Goal: Go to known website: Go to known website

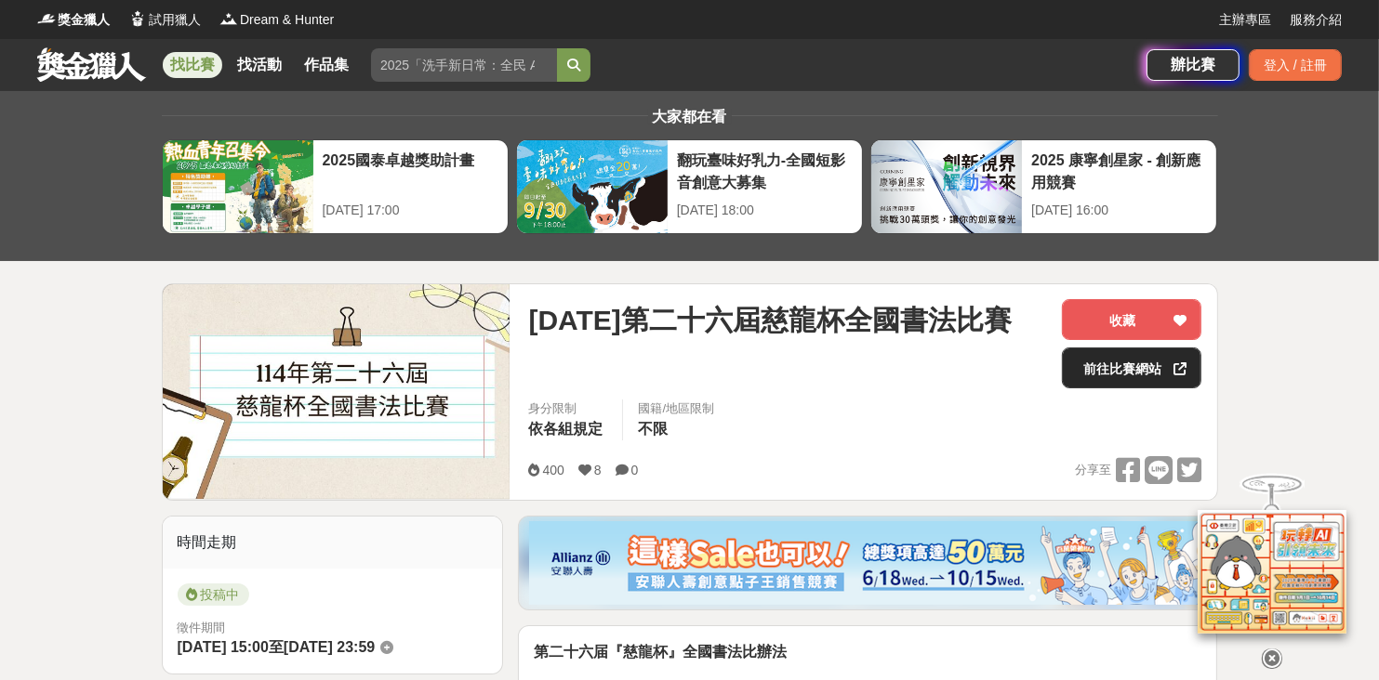
click at [1142, 371] on link "前往比賽網站" at bounding box center [1131, 368] width 139 height 41
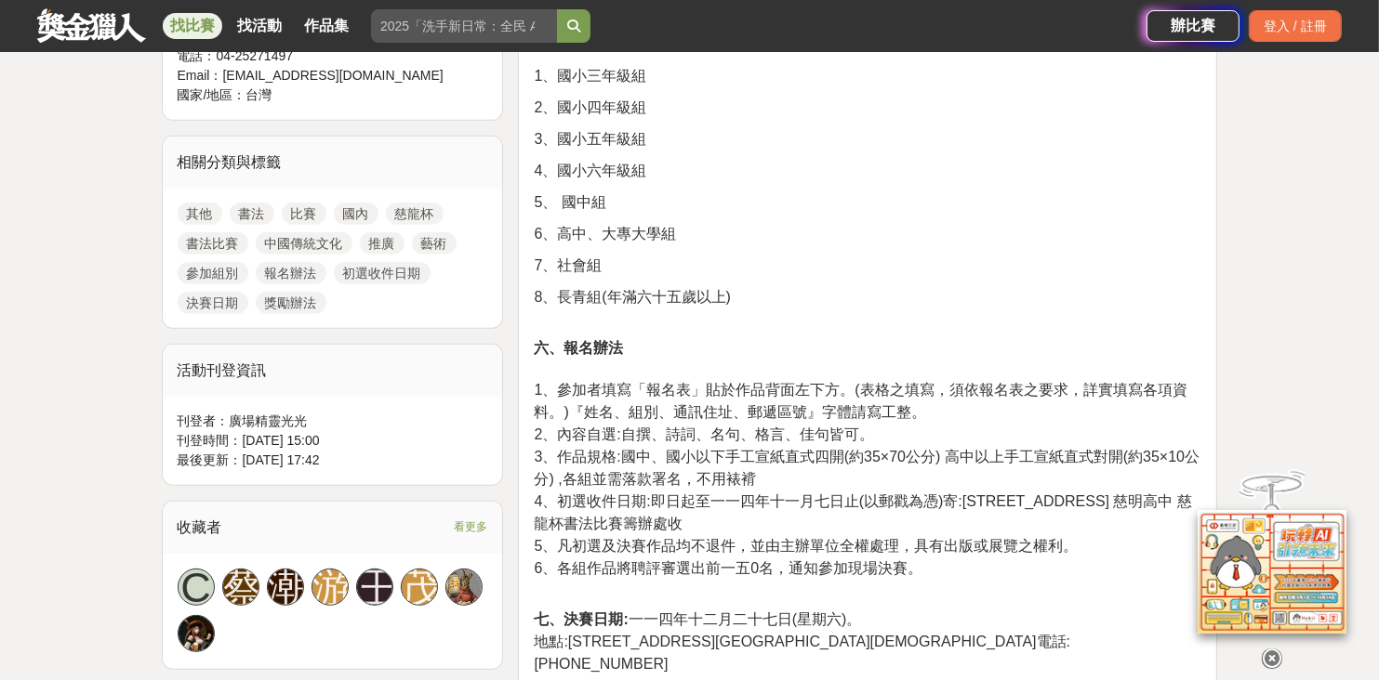
scroll to position [558, 0]
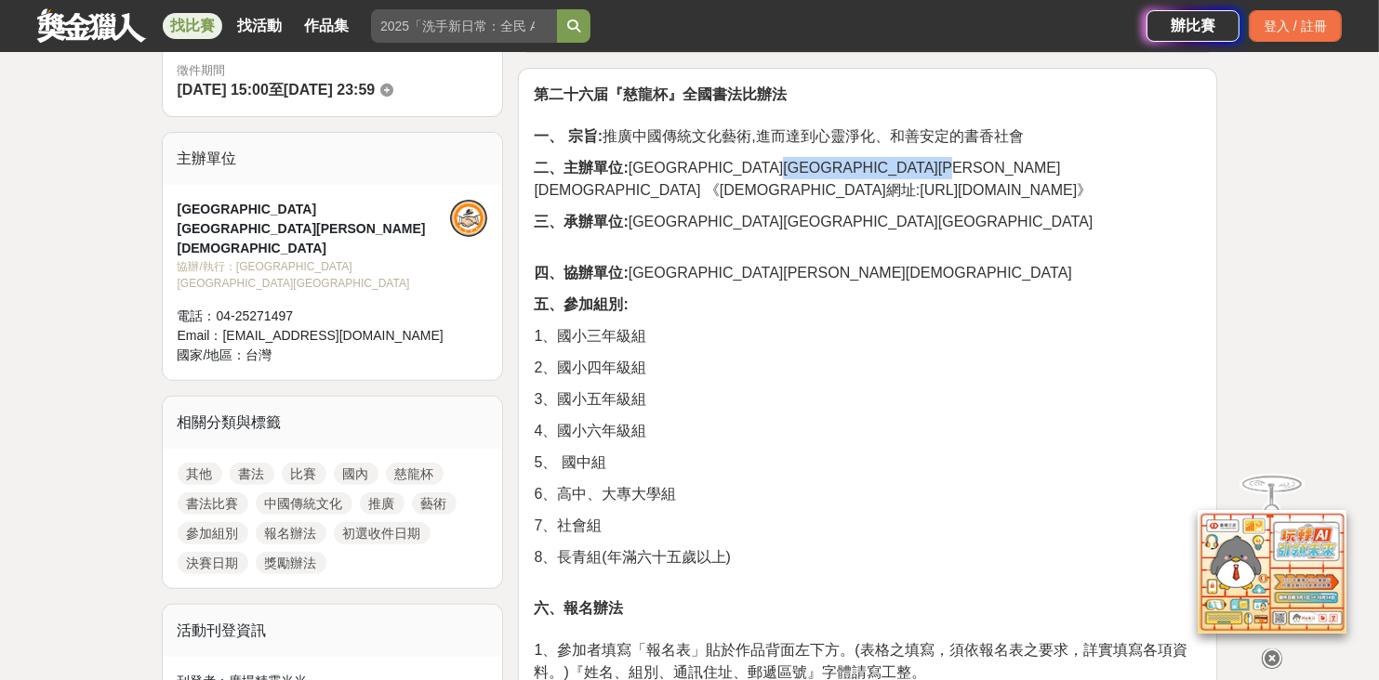
drag, startPoint x: 858, startPoint y: 168, endPoint x: 983, endPoint y: 163, distance: 124.7
click at [983, 163] on span "二、主辦單位: [GEOGRAPHIC_DATA][GEOGRAPHIC_DATA][PERSON_NAME][DEMOGRAPHIC_DATA] 《[DEM…" at bounding box center [813, 179] width 558 height 38
copy span "[URL][DOMAIN_NAME]"
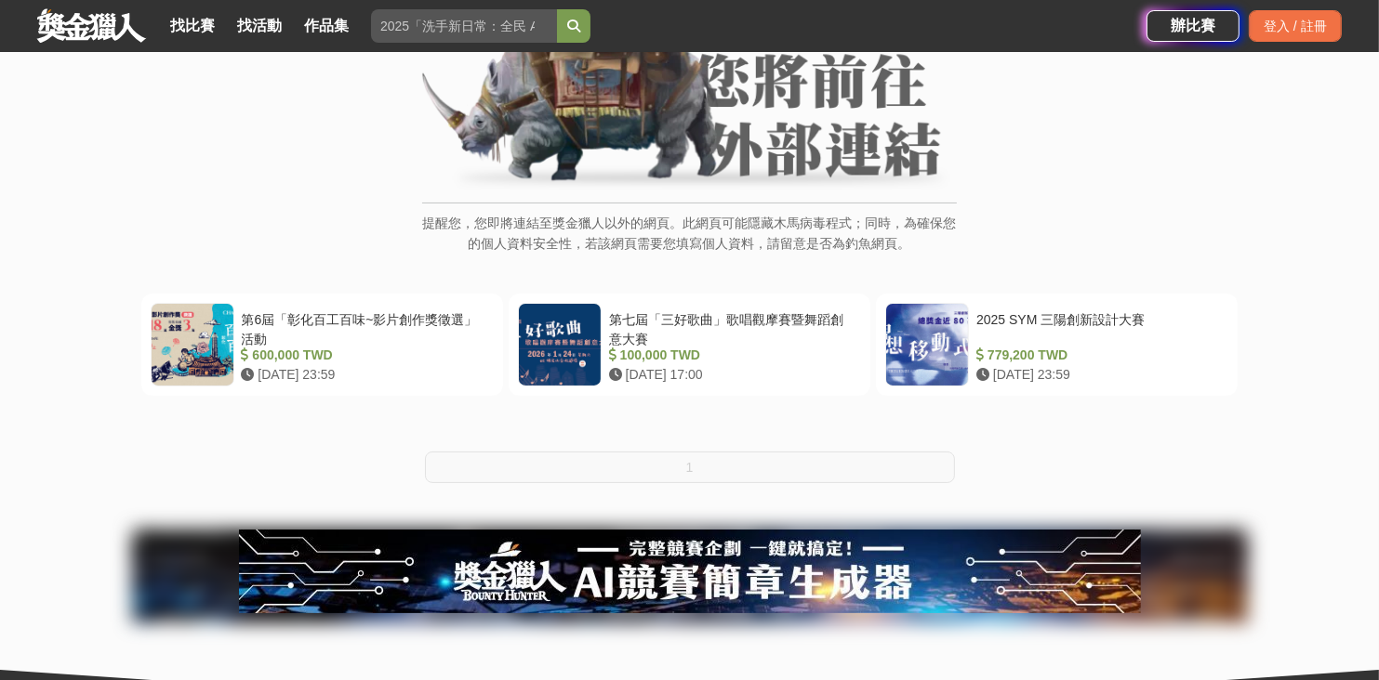
scroll to position [186, 0]
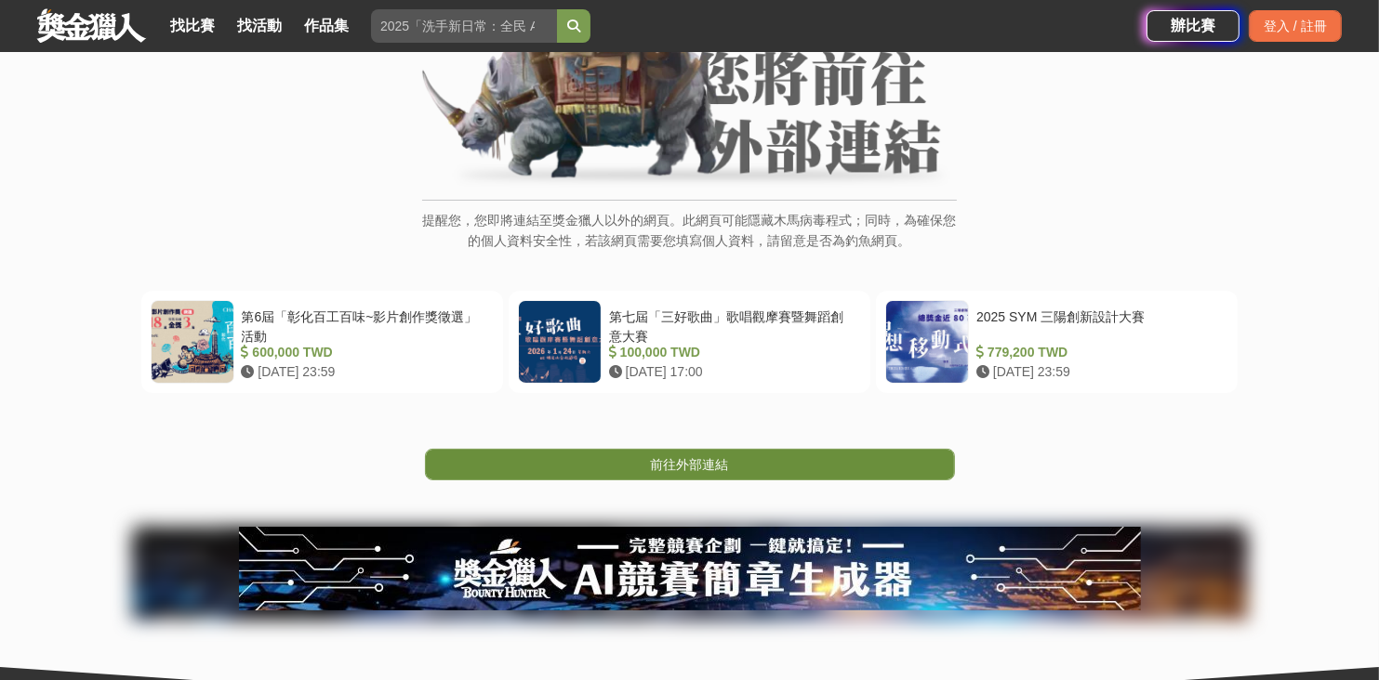
click at [702, 468] on span "前往外部連結" at bounding box center [690, 464] width 78 height 15
